Goal: Transaction & Acquisition: Subscribe to service/newsletter

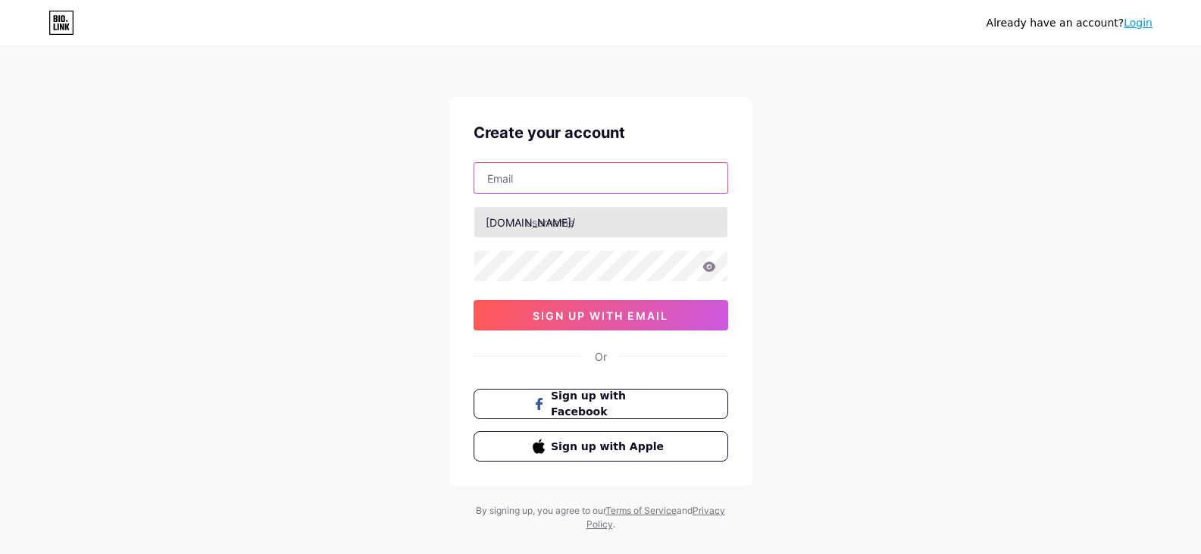
paste input "[EMAIL_ADDRESS][DOMAIN_NAME]"
type input "[EMAIL_ADDRESS][DOMAIN_NAME]"
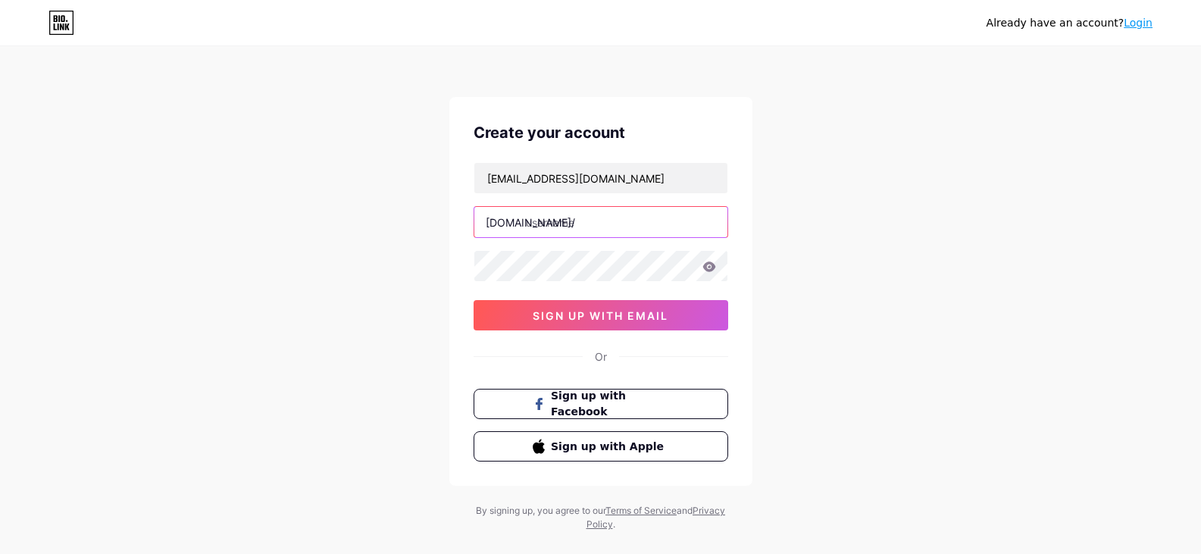
click at [525, 234] on input "text" at bounding box center [600, 222] width 253 height 30
paste input "martinfincher"
type input "martinfincher"
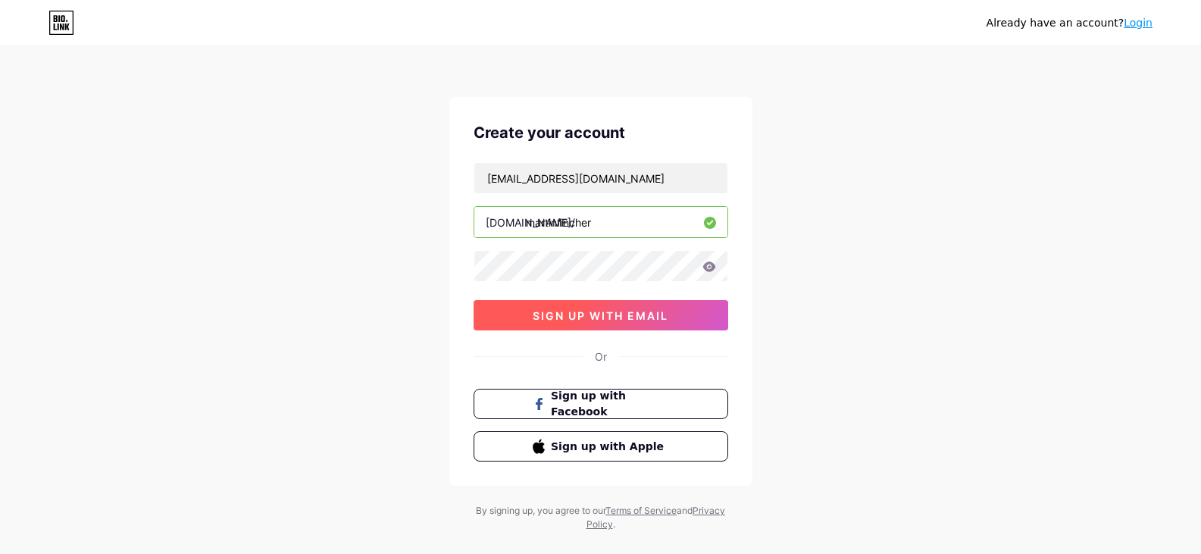
click at [587, 307] on button "sign up with email" at bounding box center [601, 315] width 255 height 30
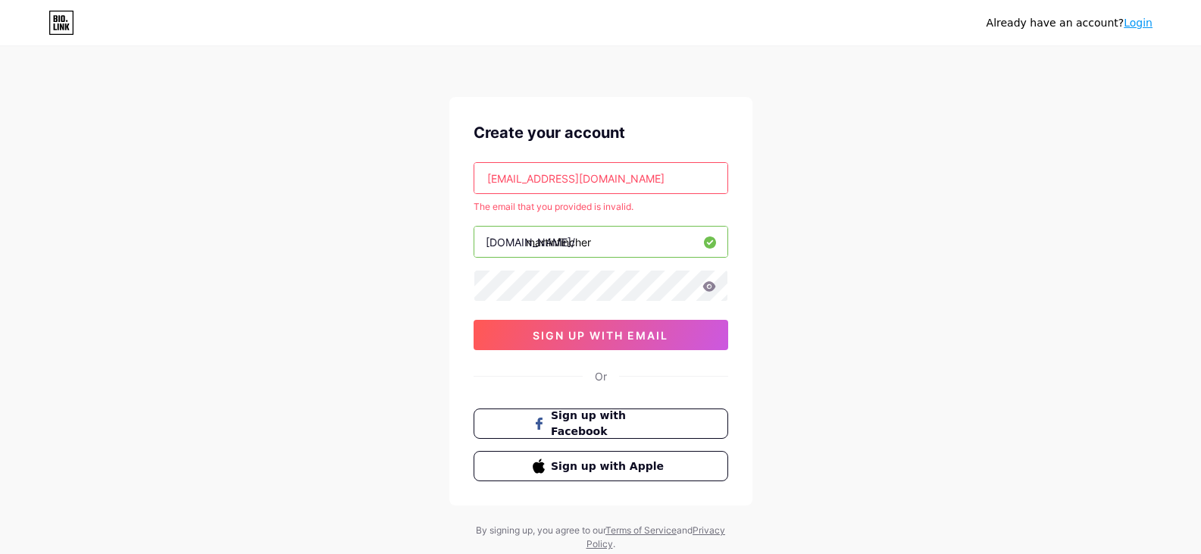
click at [674, 180] on input "[EMAIL_ADDRESS][DOMAIN_NAME]" at bounding box center [600, 178] width 253 height 30
drag, startPoint x: 558, startPoint y: 209, endPoint x: 794, endPoint y: 214, distance: 236.5
click at [777, 208] on div "Already have an account? Login Create your account [EMAIL_ADDRESS][DOMAIN_NAME]…" at bounding box center [600, 299] width 1201 height 599
